Goal: Book appointment/travel/reservation

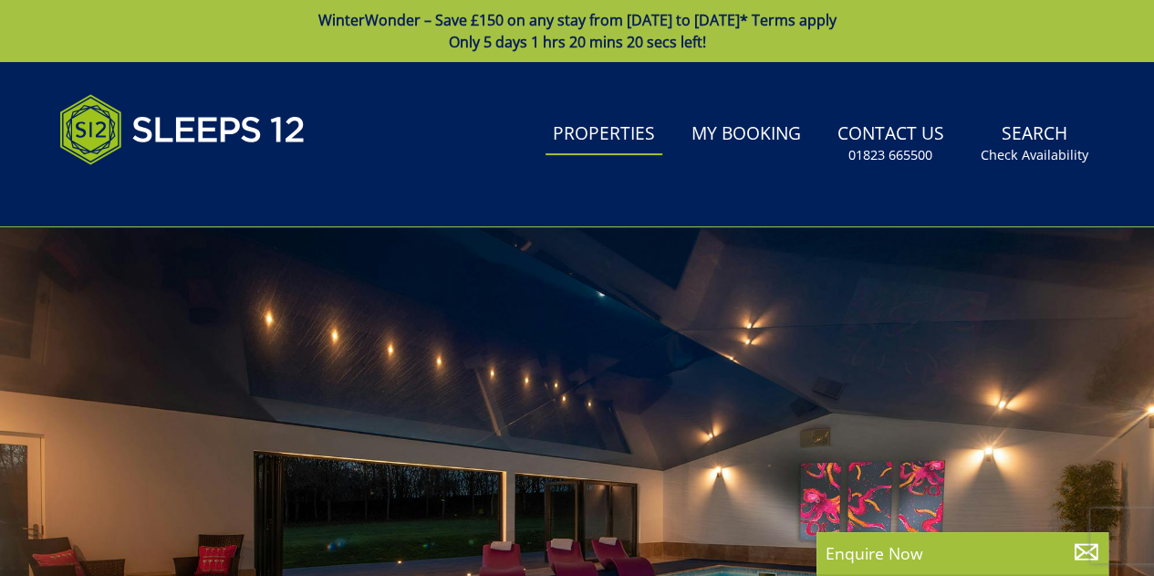
click at [608, 118] on link "Properties" at bounding box center [604, 134] width 117 height 41
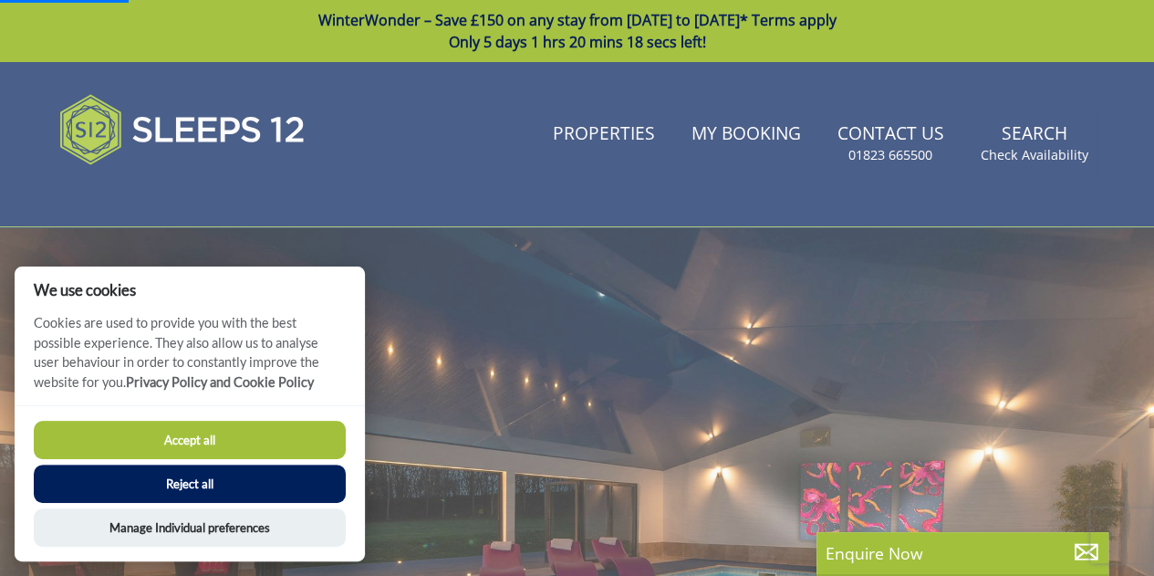
click at [260, 444] on button "Accept all" at bounding box center [190, 440] width 312 height 38
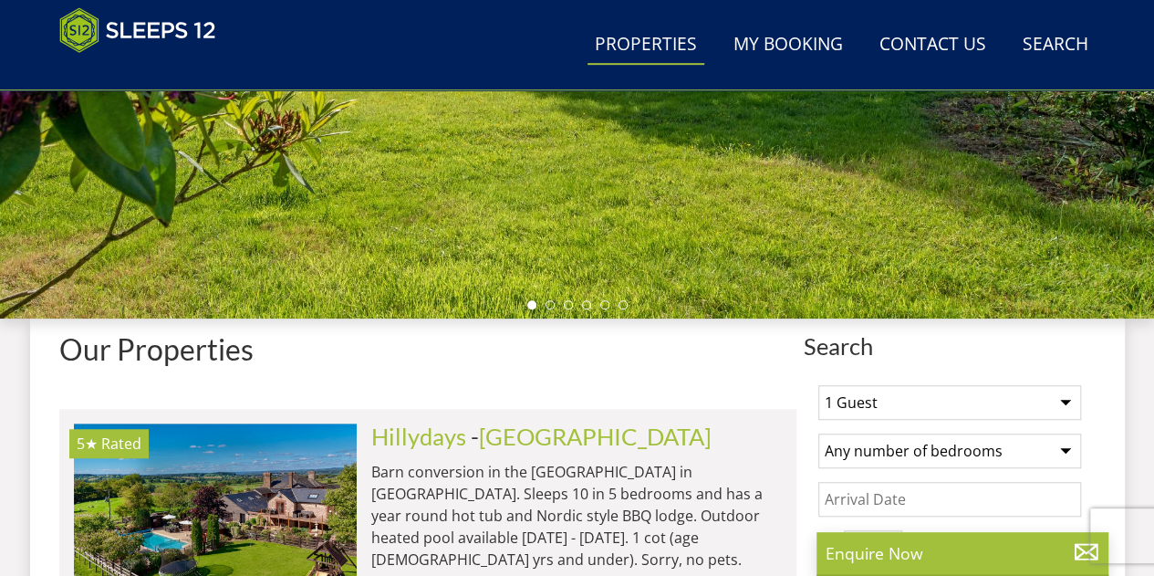
scroll to position [548, 0]
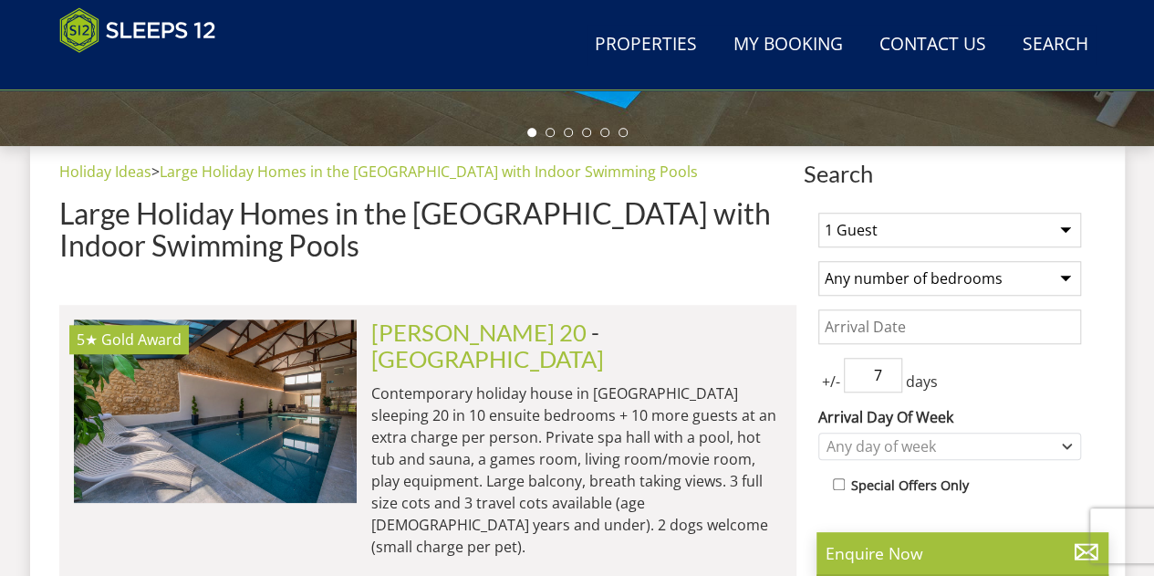
scroll to position [746, 0]
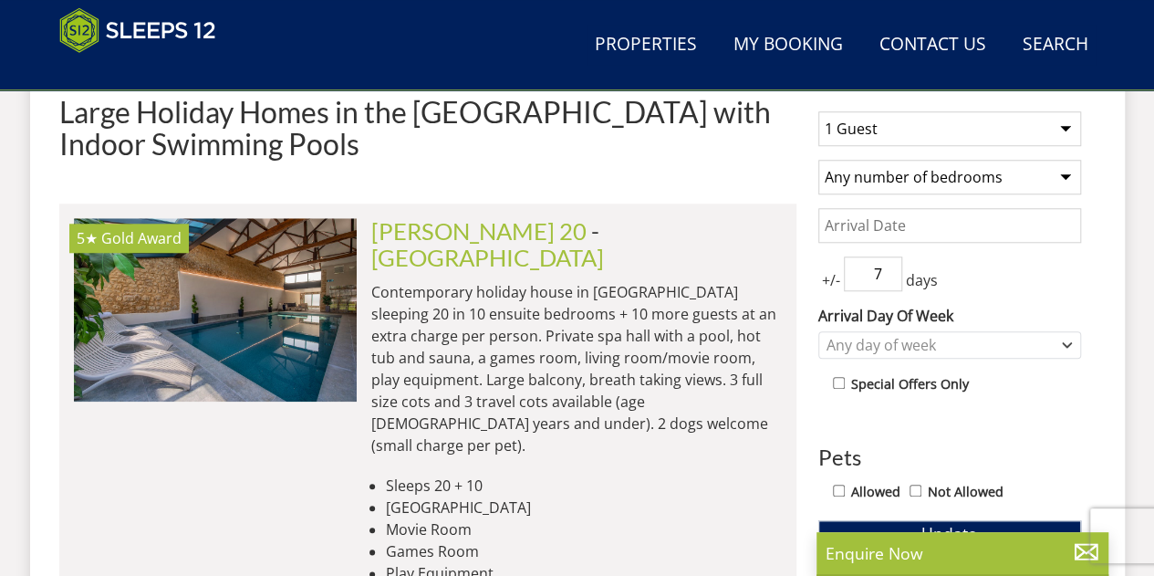
click at [917, 138] on select "1 Guest 2 Guests 3 Guests 4 Guests 5 Guests 6 Guests 7 Guests 8 Guests 9 Guests…" at bounding box center [950, 128] width 263 height 35
select select "7"
click at [819, 111] on select "1 Guest 2 Guests 3 Guests 4 Guests 5 Guests 6 Guests 7 Guests 8 Guests 9 Guests…" at bounding box center [950, 128] width 263 height 35
click at [913, 214] on input "Date" at bounding box center [950, 225] width 263 height 35
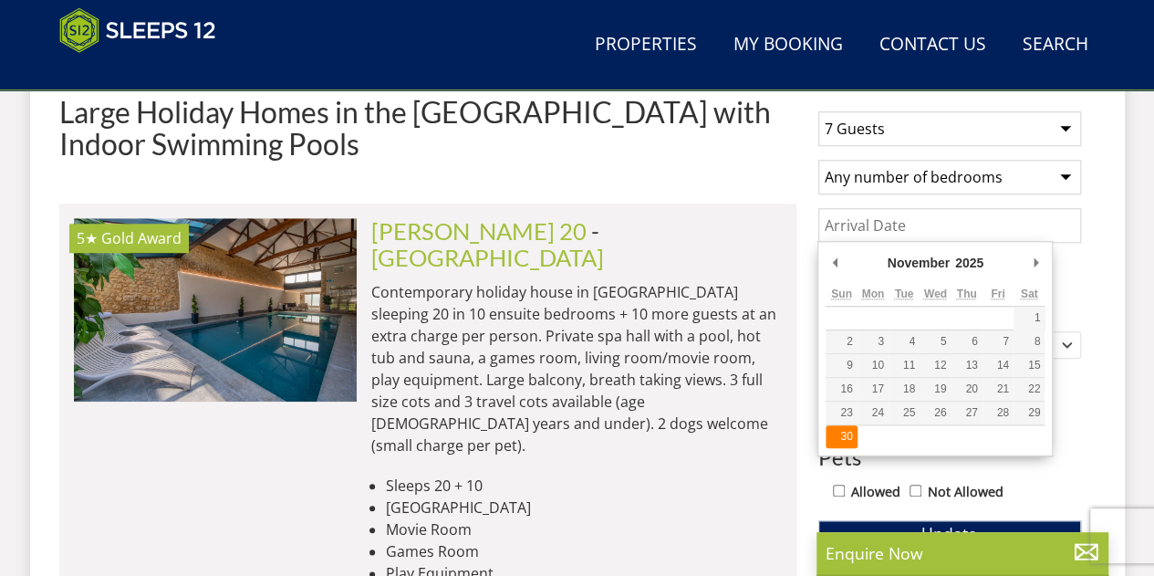
type input "30/11/2025"
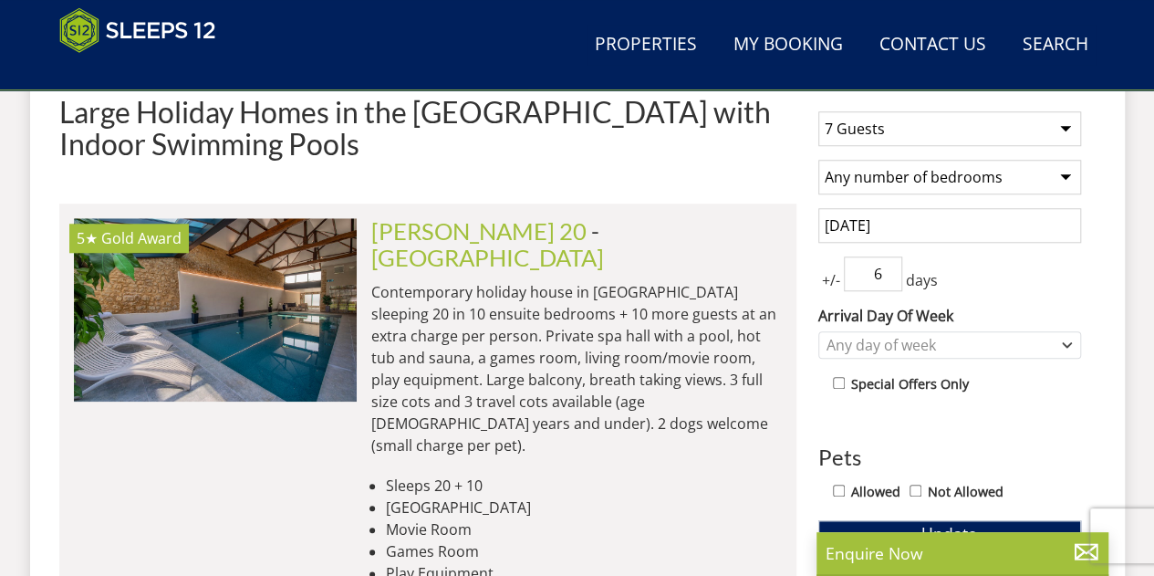
click at [891, 276] on input "6" at bounding box center [873, 273] width 58 height 35
click at [891, 276] on input "5" at bounding box center [873, 273] width 58 height 35
click at [891, 276] on input "4" at bounding box center [873, 273] width 58 height 35
click at [891, 276] on input "3" at bounding box center [873, 273] width 58 height 35
click at [891, 276] on input "2" at bounding box center [873, 273] width 58 height 35
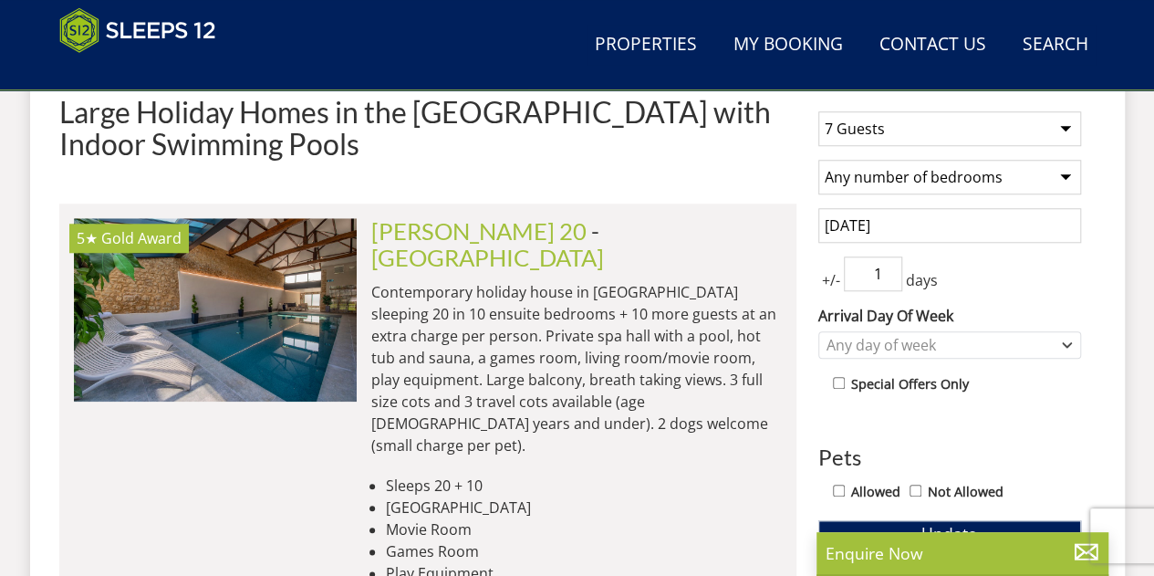
click at [891, 276] on input "1" at bounding box center [873, 273] width 58 height 35
type input "0"
click at [891, 276] on input "0" at bounding box center [873, 273] width 58 height 35
click at [1009, 402] on div "1 Guest 2 Guests 3 Guests 4 Guests 5 Guests 6 Guests 7 Guests 8 Guests 9 Guests…" at bounding box center [950, 551] width 292 height 909
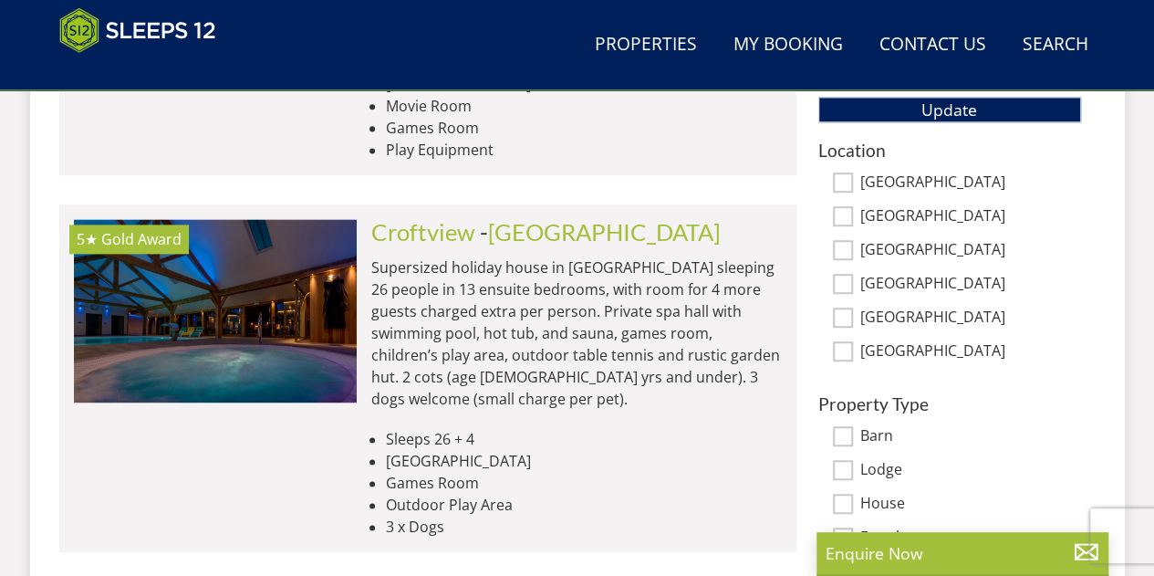
scroll to position [1111, 0]
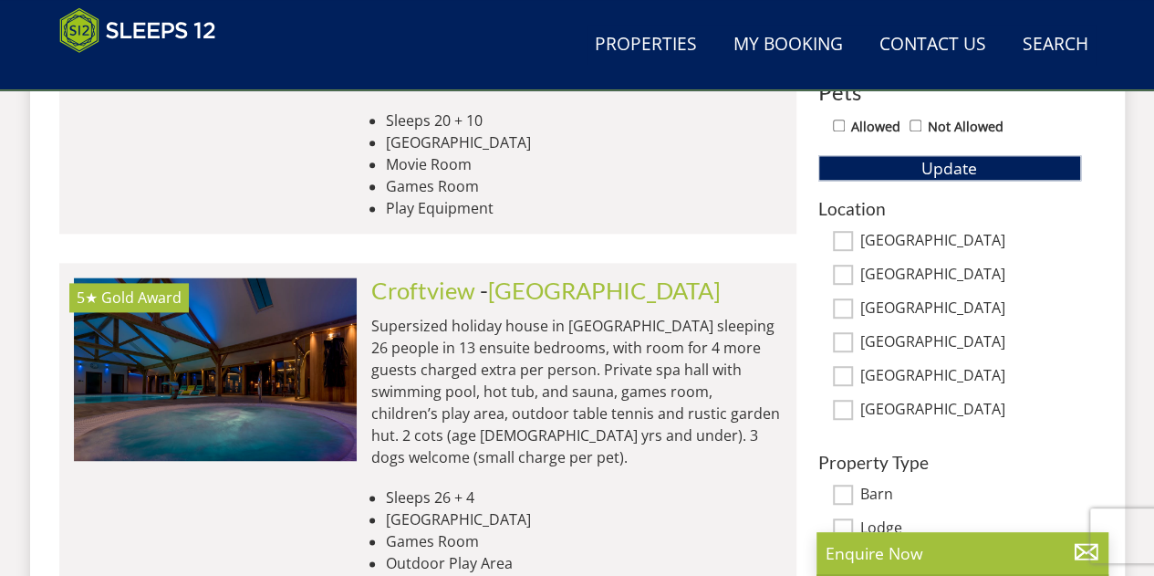
click at [850, 368] on input "[GEOGRAPHIC_DATA]" at bounding box center [843, 376] width 20 height 20
checkbox input "true"
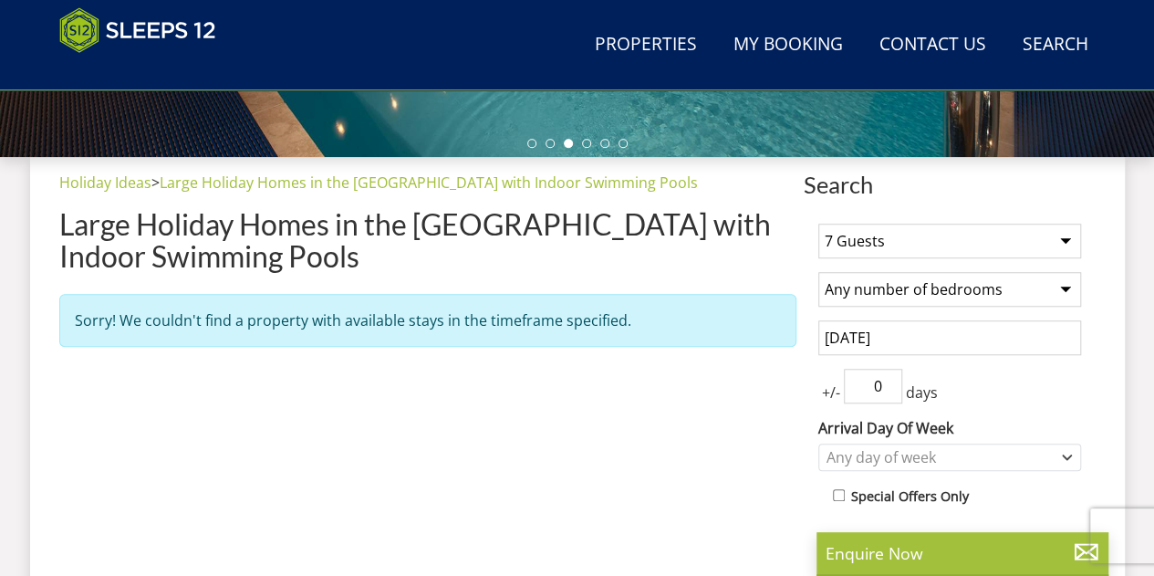
scroll to position [564, 0]
